Goal: Task Accomplishment & Management: Manage account settings

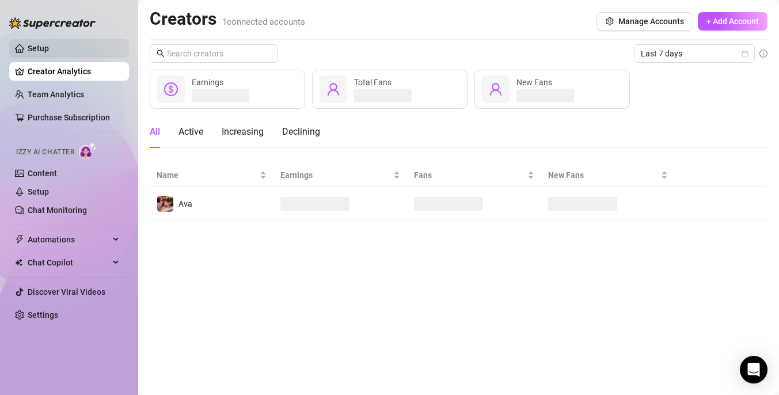
click at [49, 52] on link "Setup" at bounding box center [38, 48] width 21 height 9
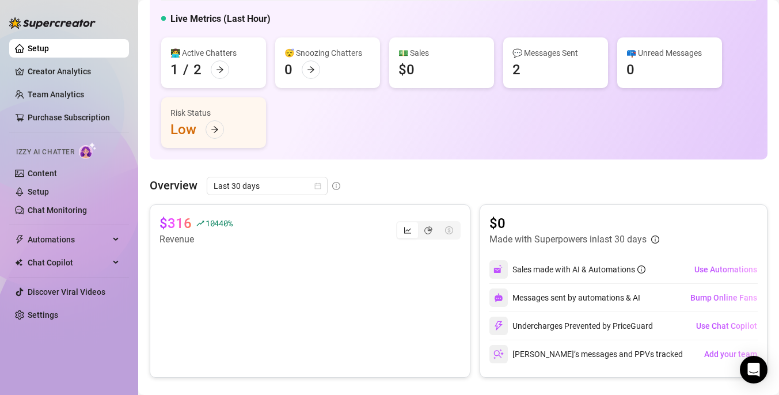
scroll to position [65, 0]
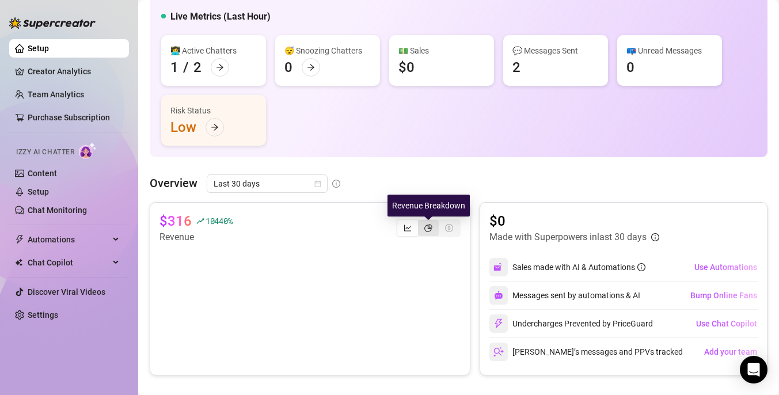
click at [430, 227] on icon "pie-chart" at bounding box center [428, 228] width 8 height 8
click at [421, 222] on input "segmented control" at bounding box center [421, 222] width 0 height 0
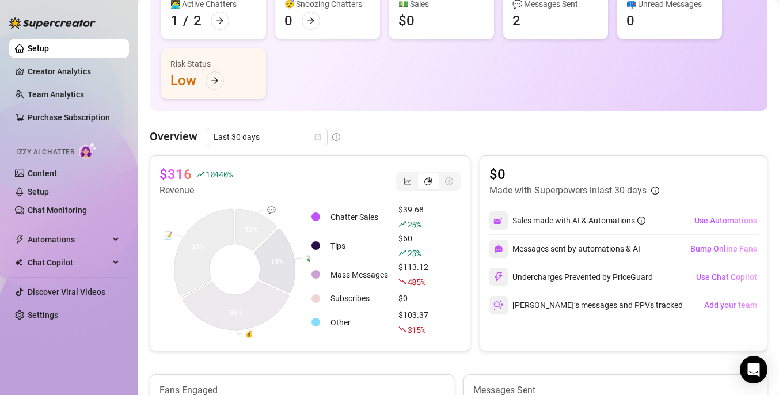
scroll to position [112, 0]
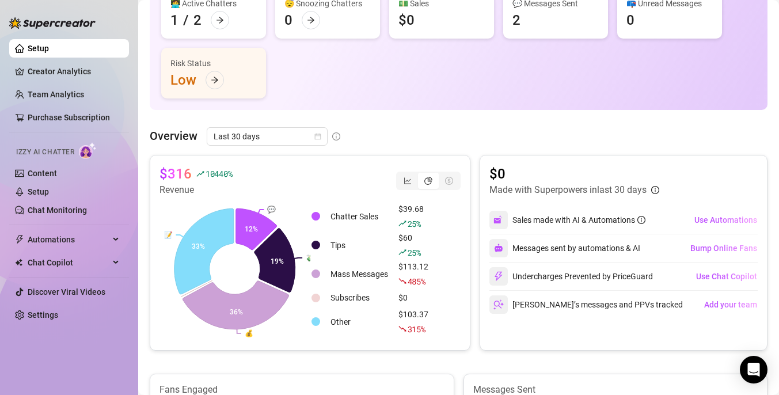
click at [454, 182] on div "segmented control" at bounding box center [448, 181] width 21 height 16
click at [410, 177] on icon "line-chart" at bounding box center [407, 181] width 8 height 8
click at [400, 174] on input "segmented control" at bounding box center [400, 174] width 0 height 0
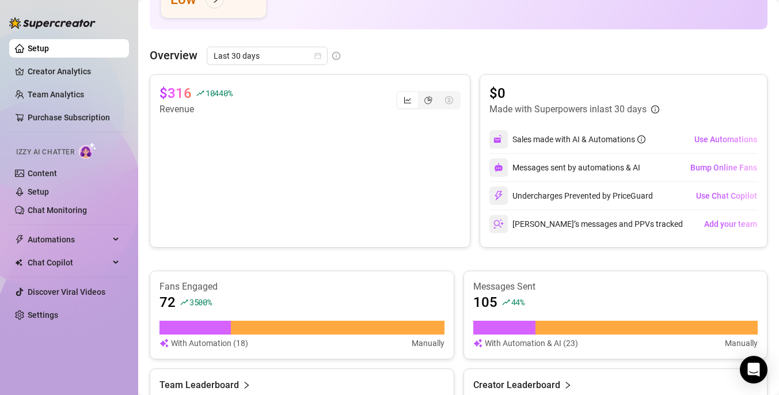
scroll to position [185, 0]
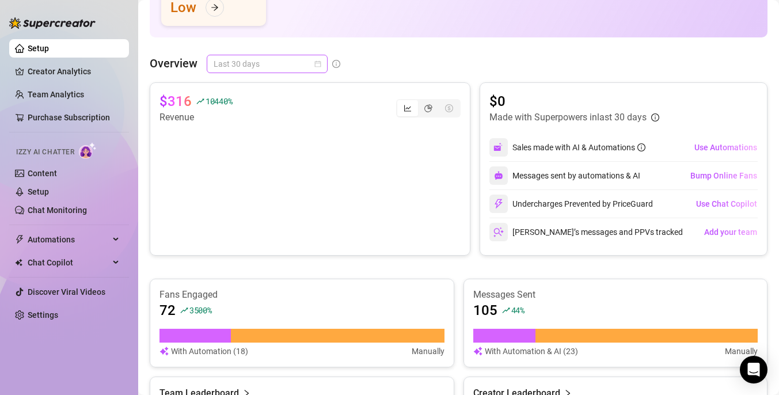
click at [293, 63] on span "Last 30 days" at bounding box center [266, 63] width 107 height 17
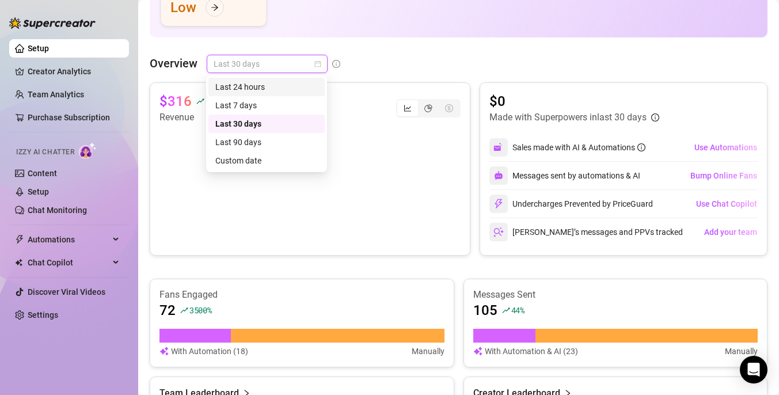
click at [268, 90] on div "Last 24 hours" at bounding box center [266, 87] width 102 height 13
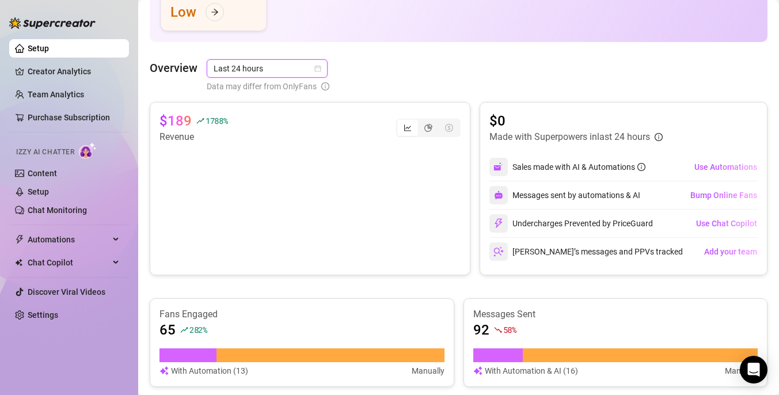
scroll to position [184, 0]
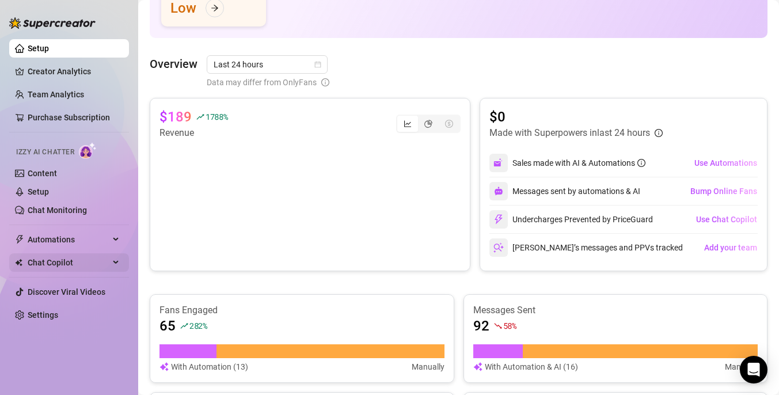
click at [118, 261] on div "Chat Copilot" at bounding box center [69, 262] width 120 height 18
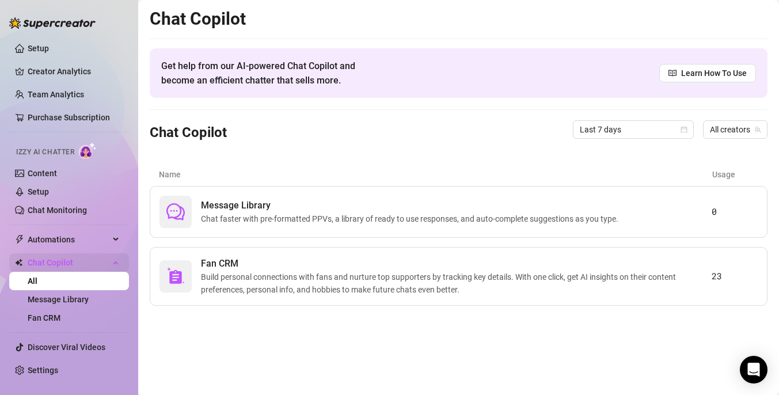
click at [116, 260] on div "Chat Copilot" at bounding box center [69, 262] width 120 height 18
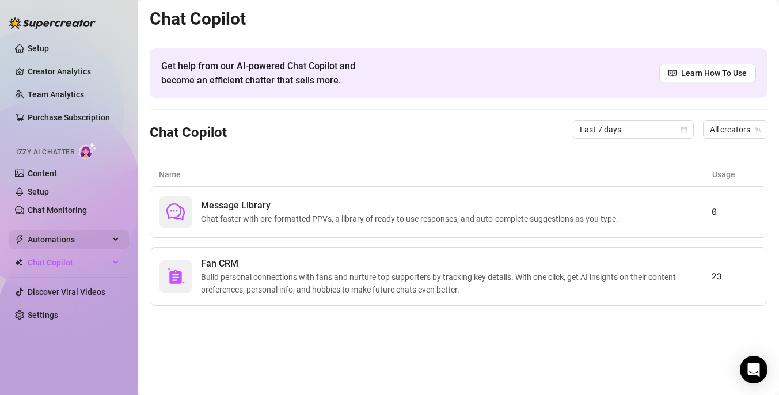
click at [122, 238] on div "Automations" at bounding box center [69, 239] width 120 height 18
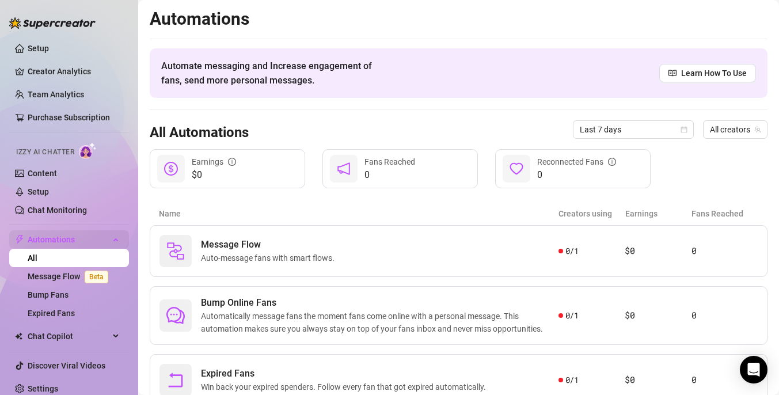
click at [122, 238] on div "Automations" at bounding box center [69, 239] width 120 height 18
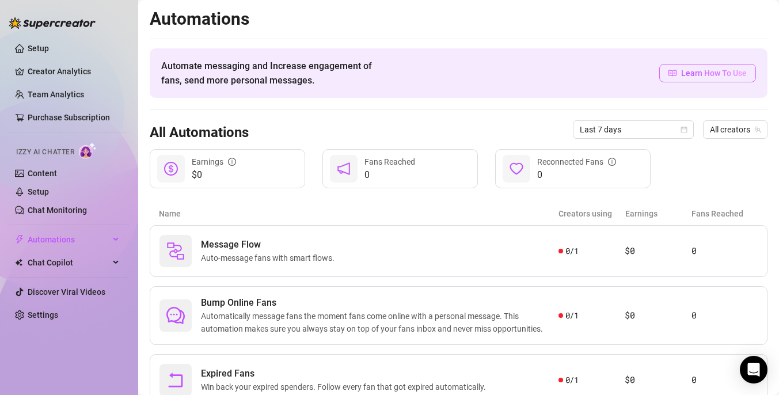
click at [690, 74] on span "Learn How To Use" at bounding box center [714, 73] width 66 height 13
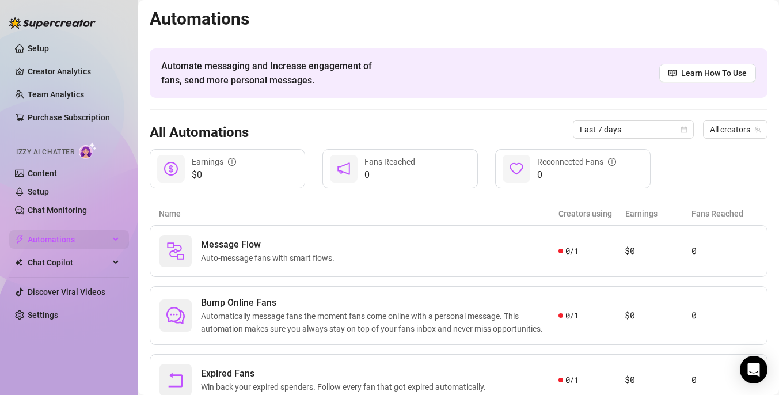
click at [116, 239] on icon at bounding box center [117, 239] width 6 height 0
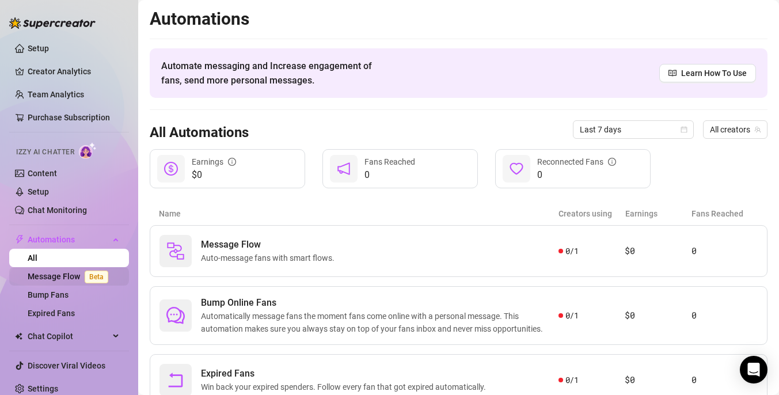
click at [74, 272] on link "Message Flow Beta" at bounding box center [70, 276] width 85 height 9
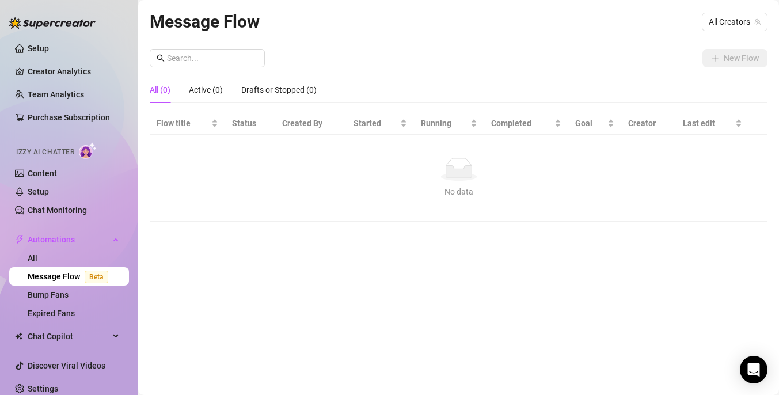
click at [199, 224] on div "Message Flow All Creators New Flow All (0) Active (0) Drafts or Stopped (0) Flo…" at bounding box center [458, 184] width 617 height 352
click at [209, 85] on div "Active (0)" at bounding box center [206, 89] width 34 height 13
click at [261, 87] on div "Drafts or Stopped (0)" at bounding box center [278, 89] width 75 height 13
click at [167, 86] on div "All (0)" at bounding box center [160, 89] width 21 height 13
click at [55, 318] on link "Expired Fans" at bounding box center [51, 312] width 47 height 9
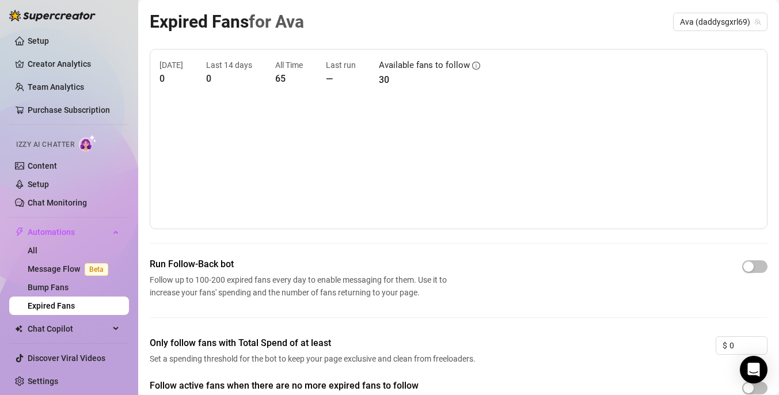
scroll to position [74, 0]
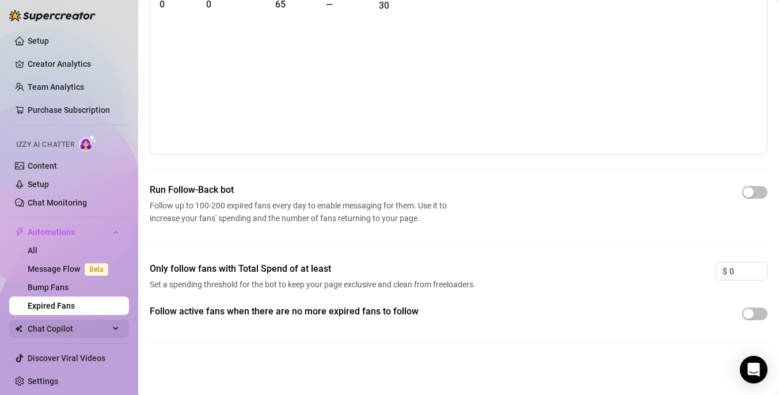
click at [65, 329] on span "Chat Copilot" at bounding box center [69, 328] width 82 height 18
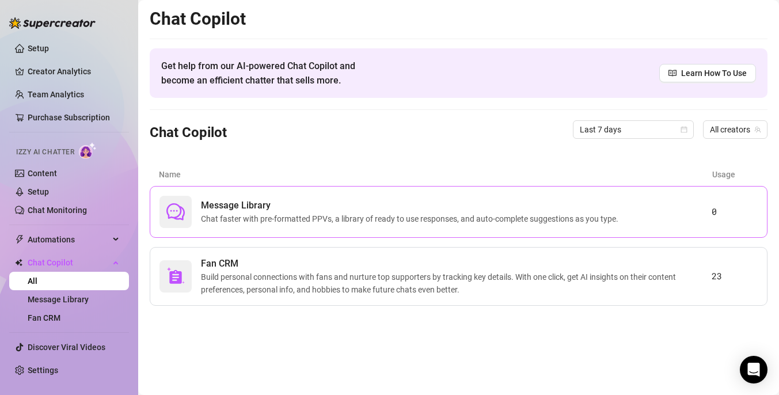
click at [279, 225] on div "Message Library Chat faster with pre-formatted PPVs, a library of ready to use …" at bounding box center [435, 212] width 552 height 32
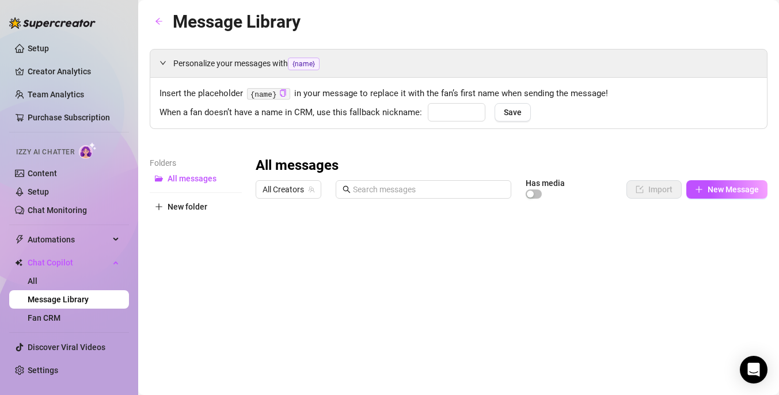
type input "babe"
click at [658, 235] on div at bounding box center [511, 332] width 512 height 257
click at [678, 162] on div "All messages" at bounding box center [511, 166] width 512 height 18
click at [686, 233] on div at bounding box center [511, 332] width 512 height 257
click at [668, 152] on div "Personalize your messages with {name} Insert the placeholder {name} in your mes…" at bounding box center [458, 254] width 617 height 411
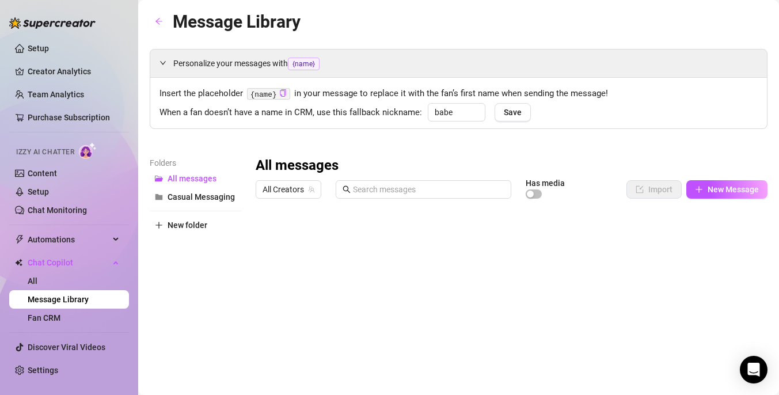
click at [456, 275] on div at bounding box center [511, 332] width 512 height 257
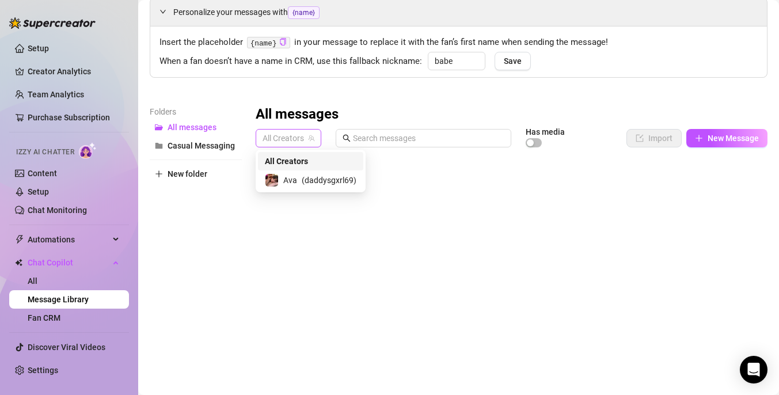
click at [299, 141] on span "All Creators" at bounding box center [288, 137] width 52 height 17
click at [310, 173] on div "Ava ( daddysgxrl69 )" at bounding box center [310, 180] width 91 height 14
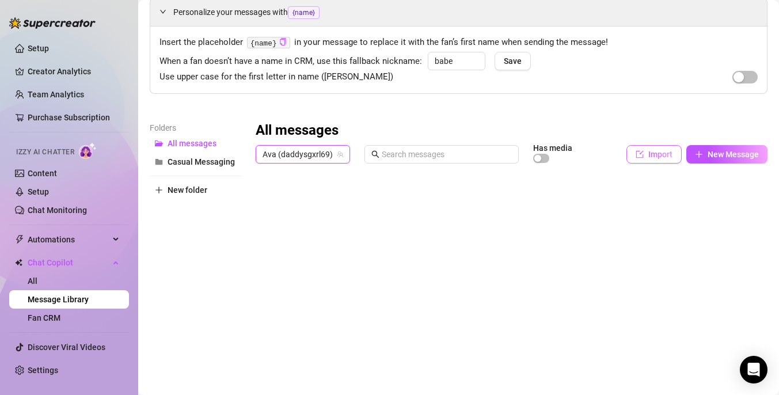
click at [646, 159] on button "Import" at bounding box center [653, 154] width 55 height 18
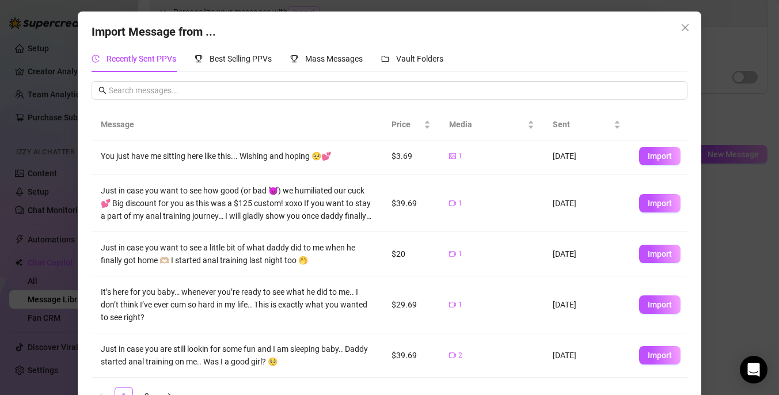
scroll to position [31, 0]
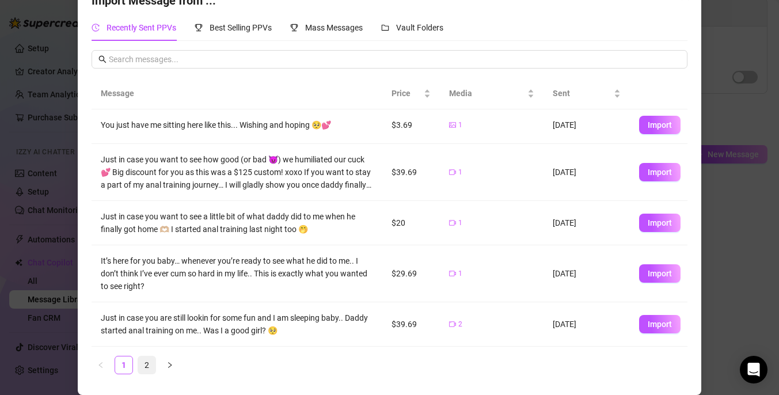
click at [150, 364] on link "2" at bounding box center [146, 364] width 17 height 17
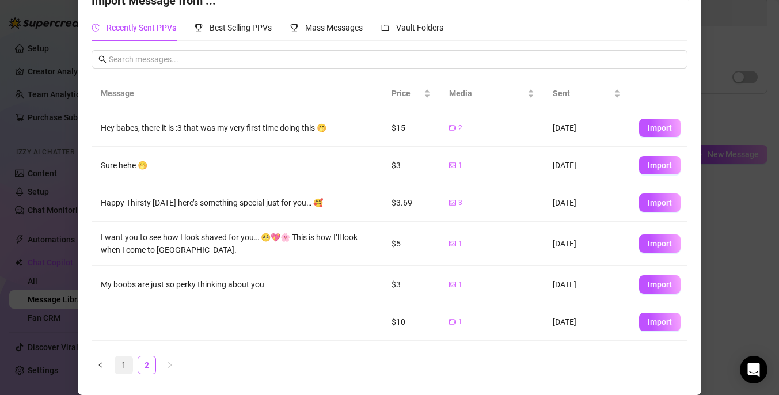
scroll to position [0, 0]
click at [125, 367] on link "1" at bounding box center [123, 364] width 17 height 17
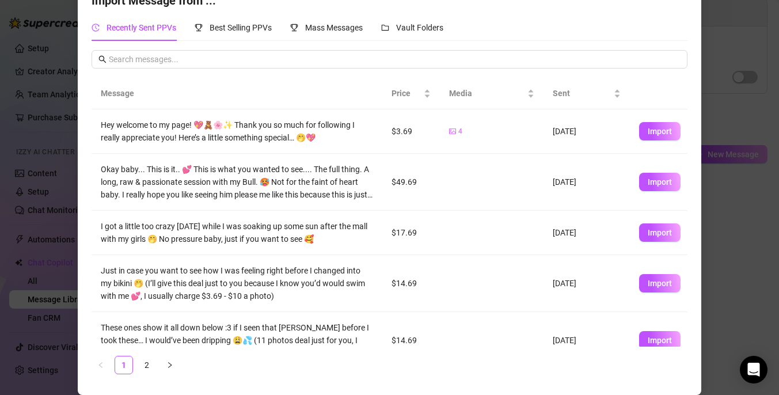
click at [719, 46] on div "Import Message from ... Recently Sent PPVs Best Selling PPVs Mass Messages Vaul…" at bounding box center [389, 197] width 779 height 395
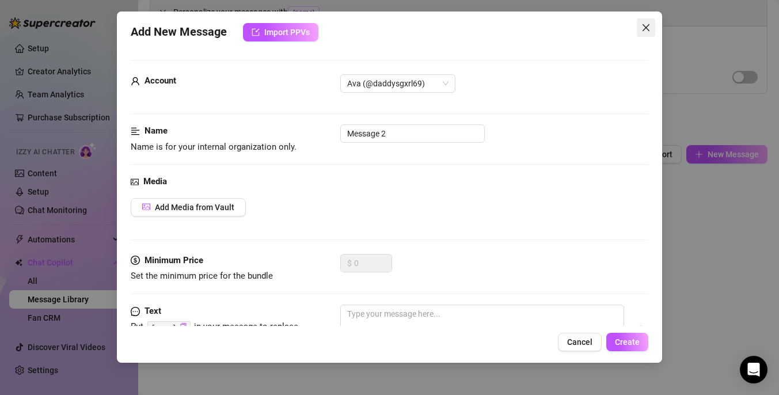
click at [647, 27] on icon "close" at bounding box center [645, 27] width 9 height 9
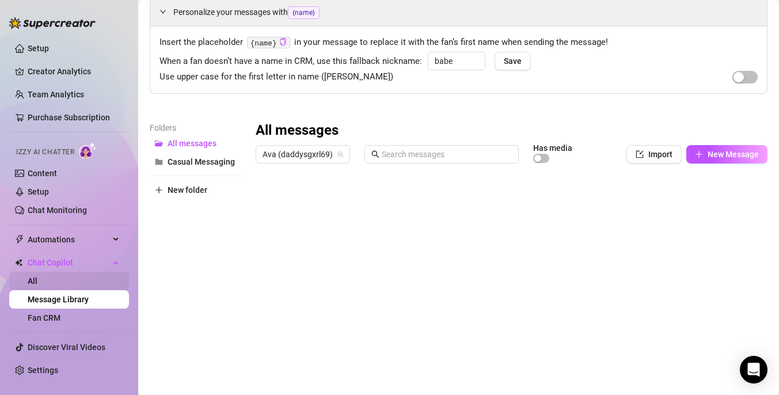
click at [37, 283] on link "All" at bounding box center [33, 280] width 10 height 9
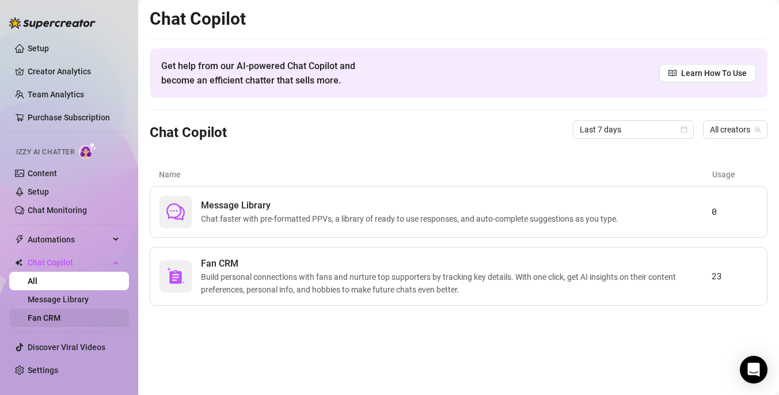
click at [60, 316] on link "Fan CRM" at bounding box center [44, 317] width 33 height 9
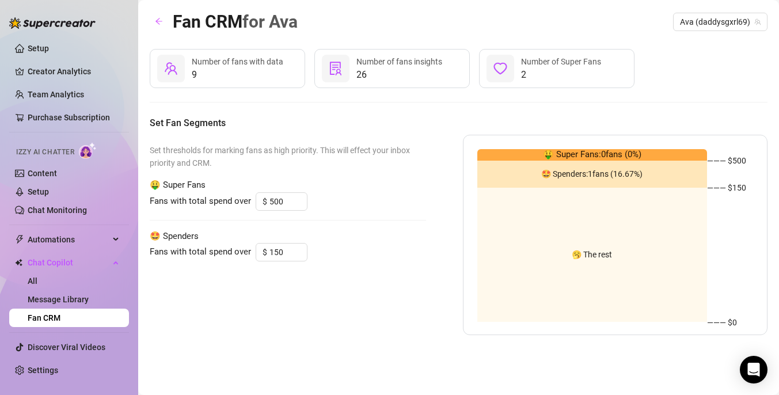
click at [235, 78] on span "9" at bounding box center [237, 75] width 91 height 14
click at [68, 213] on link "Chat Monitoring" at bounding box center [57, 209] width 59 height 9
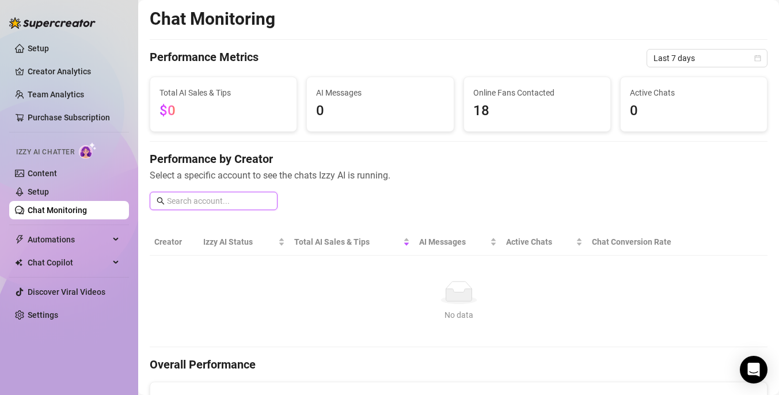
click at [241, 200] on input "text" at bounding box center [219, 200] width 104 height 13
click at [329, 189] on div "Performance by Creator Select a specific account to see the chats Izzy AI is ru…" at bounding box center [458, 185] width 617 height 68
click at [310, 204] on div "Performance by Creator Select a specific account to see the chats Izzy AI is ru…" at bounding box center [458, 185] width 617 height 68
click at [49, 194] on link "Setup" at bounding box center [38, 191] width 21 height 9
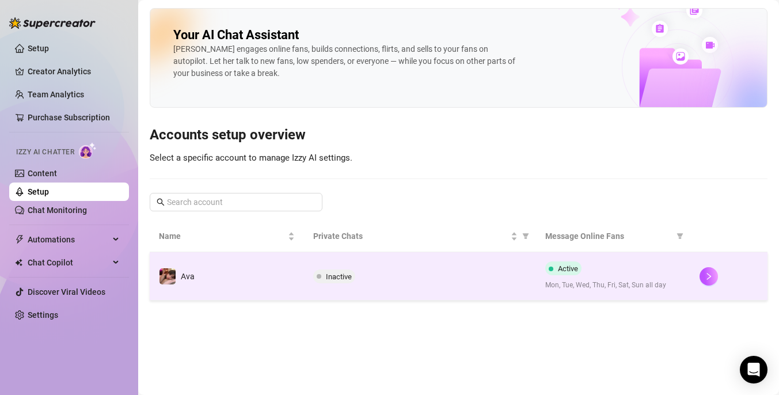
click at [329, 281] on span "Inactive" at bounding box center [334, 276] width 42 height 14
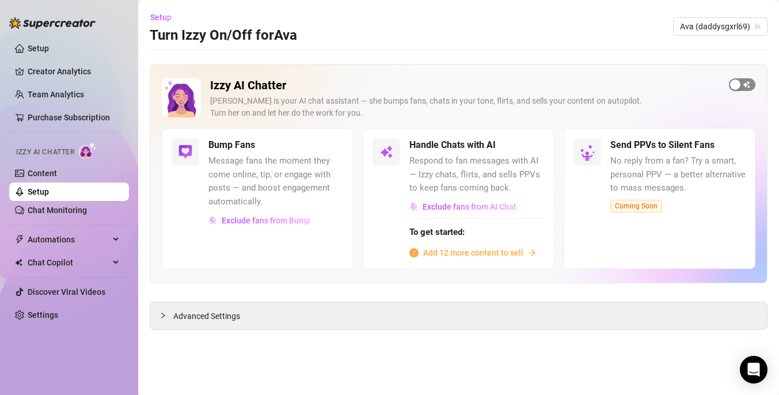
click at [740, 81] on span "button" at bounding box center [741, 84] width 26 height 13
click at [525, 148] on div "button" at bounding box center [525, 145] width 10 height 10
click at [459, 253] on span "Add 12 more content to sell" at bounding box center [473, 252] width 100 height 13
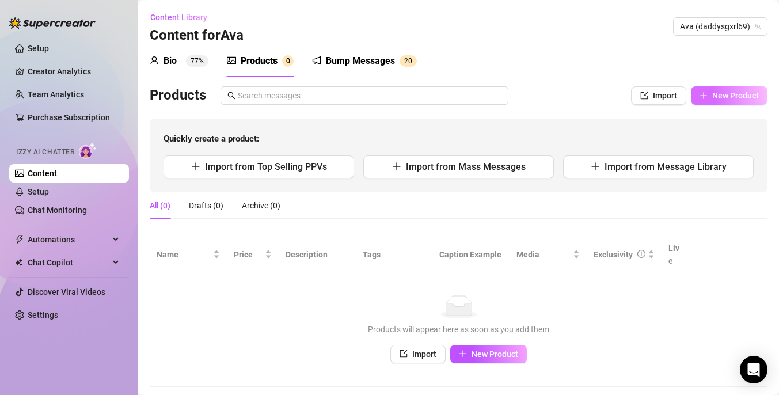
click at [718, 88] on button "New Product" at bounding box center [729, 95] width 77 height 18
type textarea "Type your message here..."
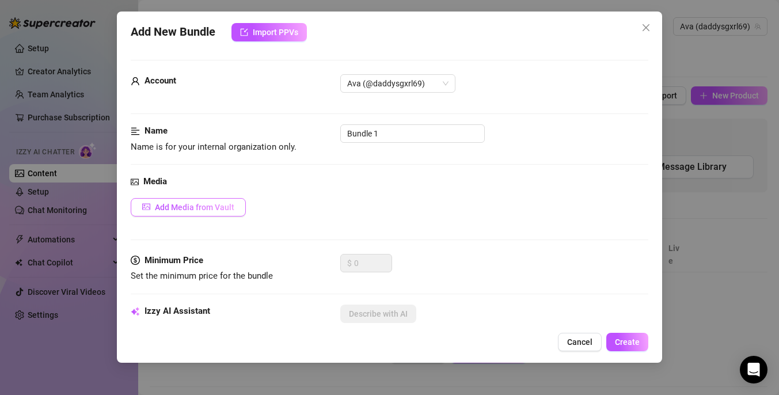
click at [215, 204] on span "Add Media from Vault" at bounding box center [194, 207] width 79 height 9
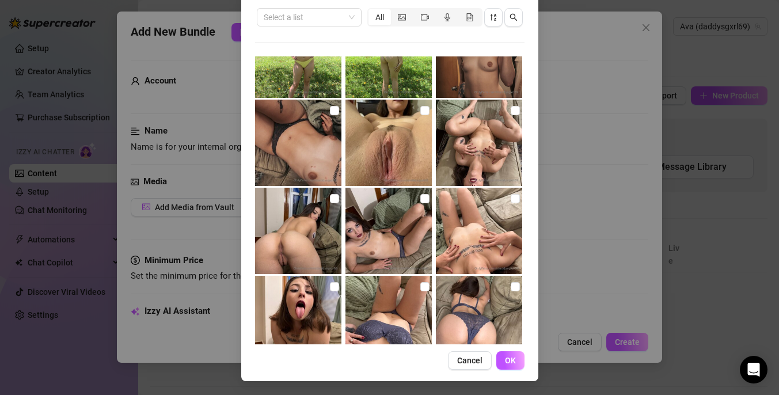
scroll to position [3956, 0]
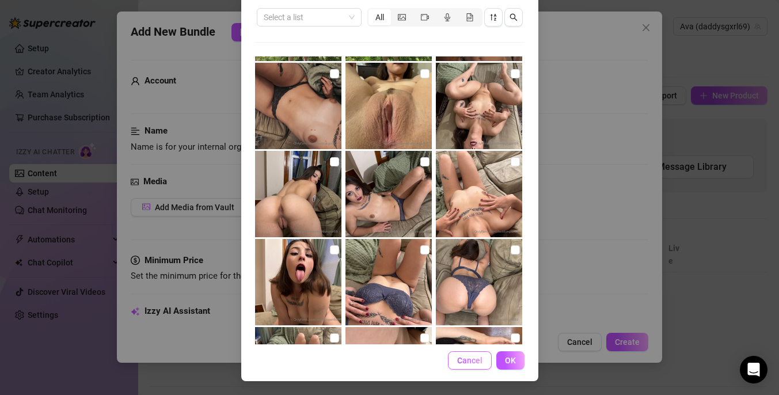
click at [472, 361] on span "Cancel" at bounding box center [469, 360] width 25 height 9
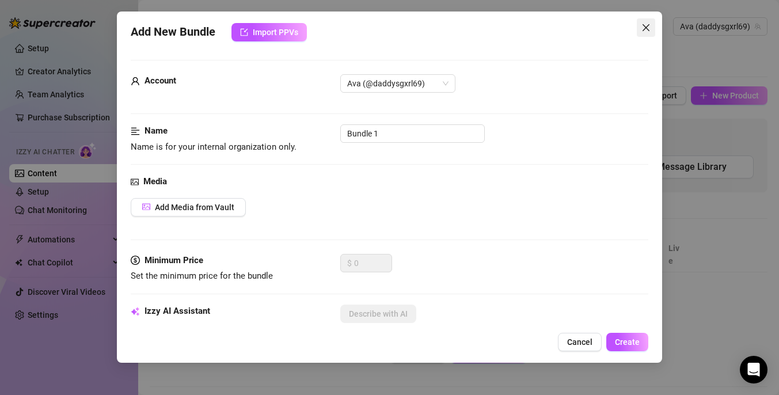
click at [646, 23] on icon "close" at bounding box center [645, 27] width 9 height 9
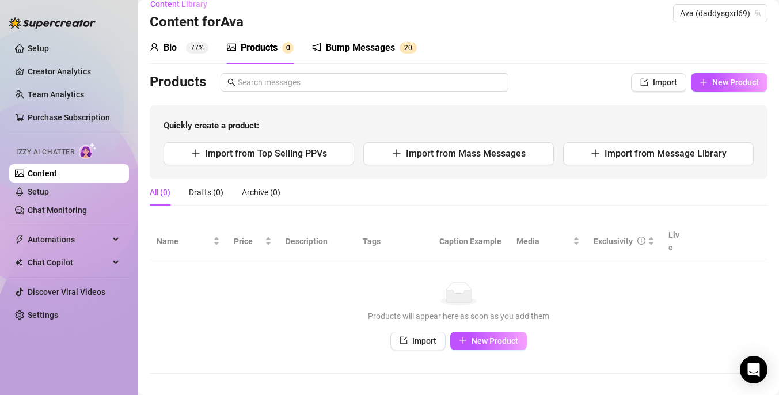
scroll to position [0, 0]
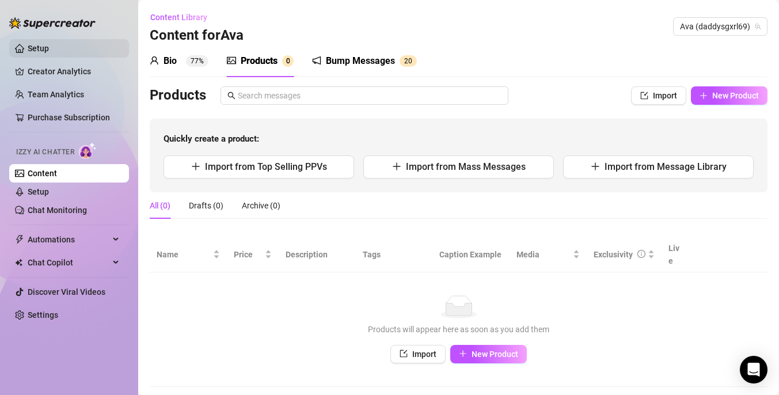
click at [49, 48] on link "Setup" at bounding box center [38, 48] width 21 height 9
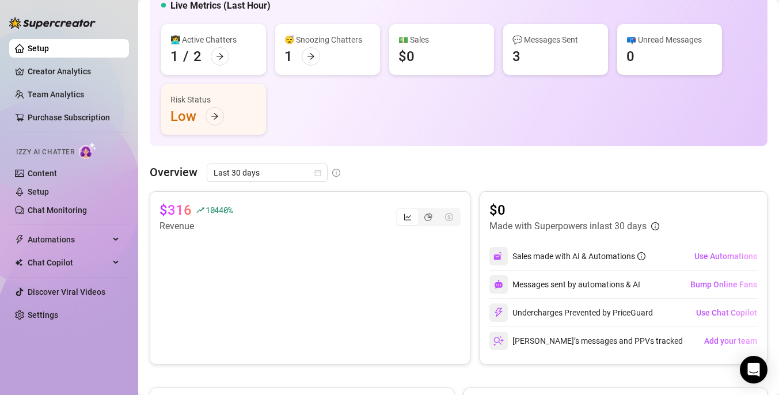
scroll to position [78, 0]
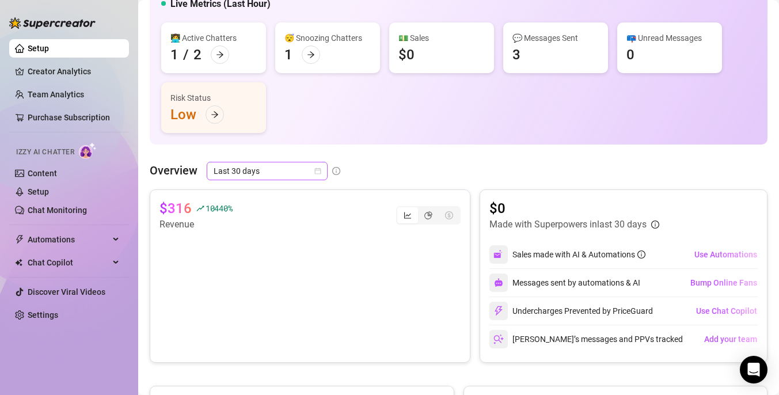
click at [317, 170] on icon "calendar" at bounding box center [318, 171] width 6 height 6
click at [386, 143] on div "👋 Hey, [PERSON_NAME] Check your achievements with Supercreator Live Metrics (La…" at bounding box center [458, 37] width 617 height 214
